Goal: Information Seeking & Learning: Learn about a topic

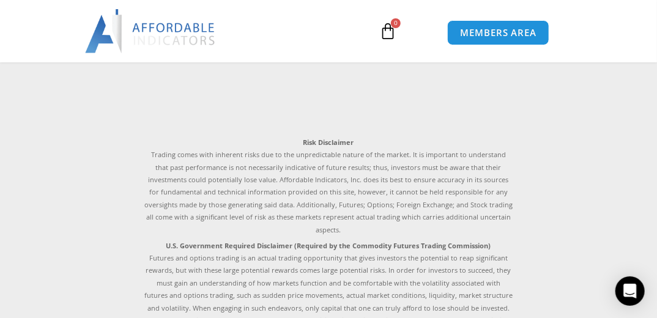
scroll to position [3510, 0]
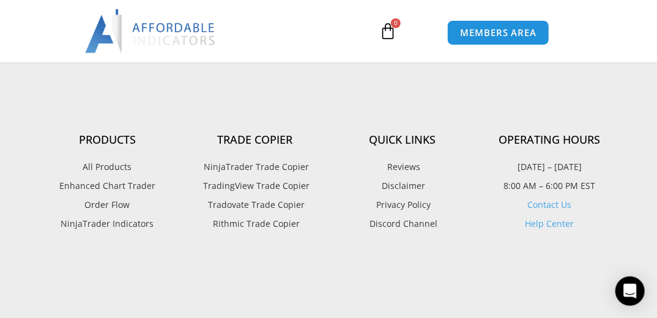
click at [293, 159] on span "NinjaTrader Trade Copier" at bounding box center [255, 167] width 108 height 16
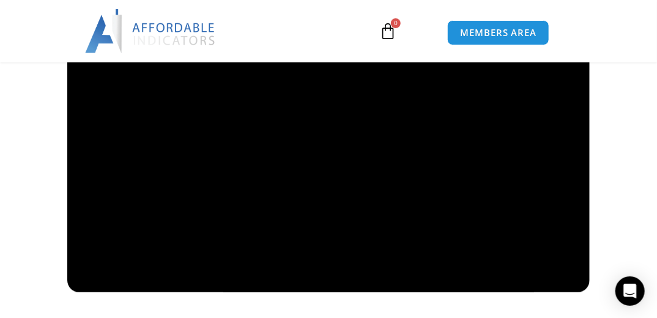
scroll to position [1081, 0]
